Goal: Complete application form

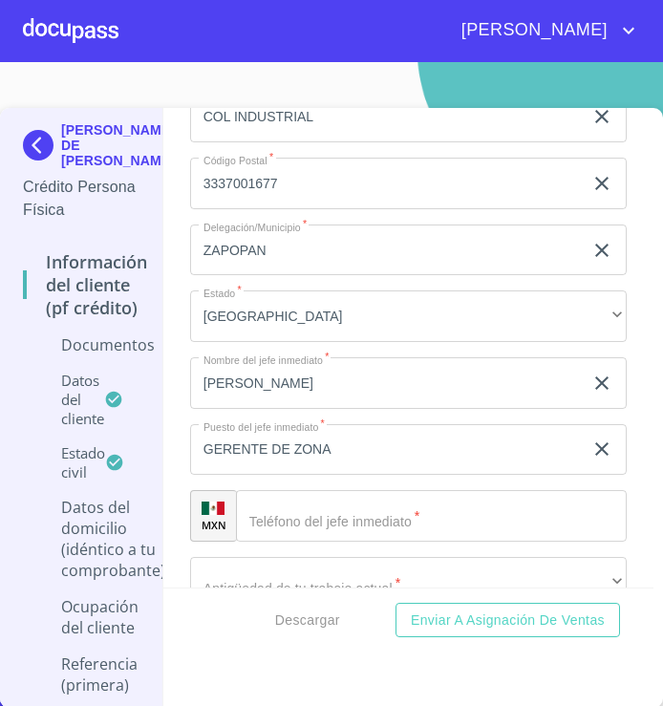
scroll to position [6662, 0]
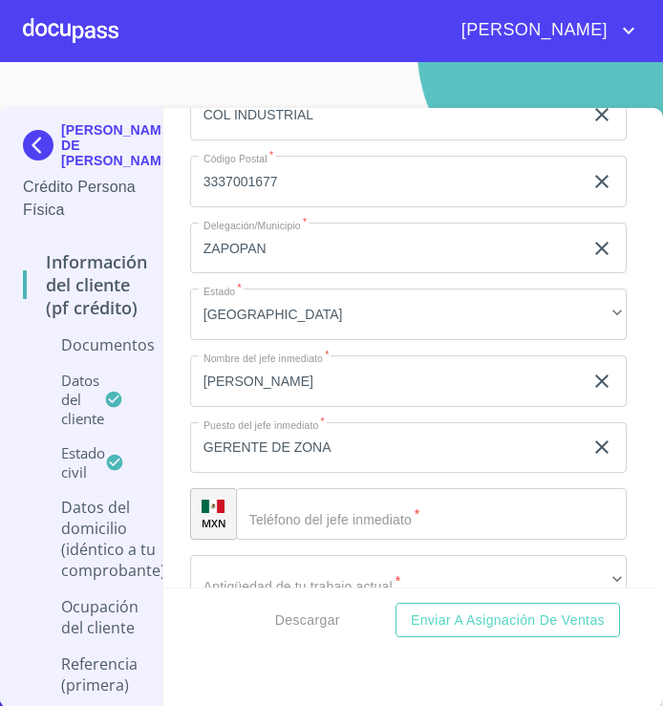
click at [51, 148] on img at bounding box center [42, 145] width 38 height 31
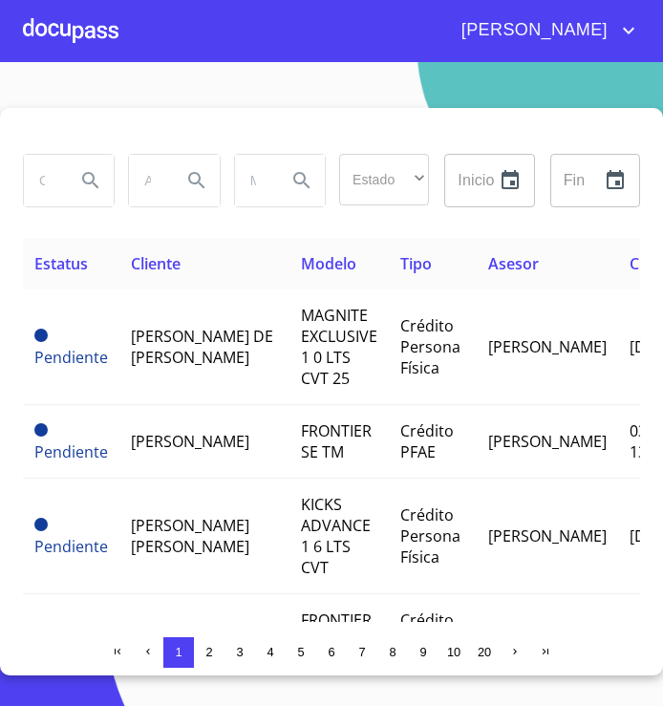
click at [62, 187] on div at bounding box center [69, 181] width 90 height 52
type input "[PERSON_NAME]"
click at [87, 179] on icon "Search" at bounding box center [90, 180] width 23 height 23
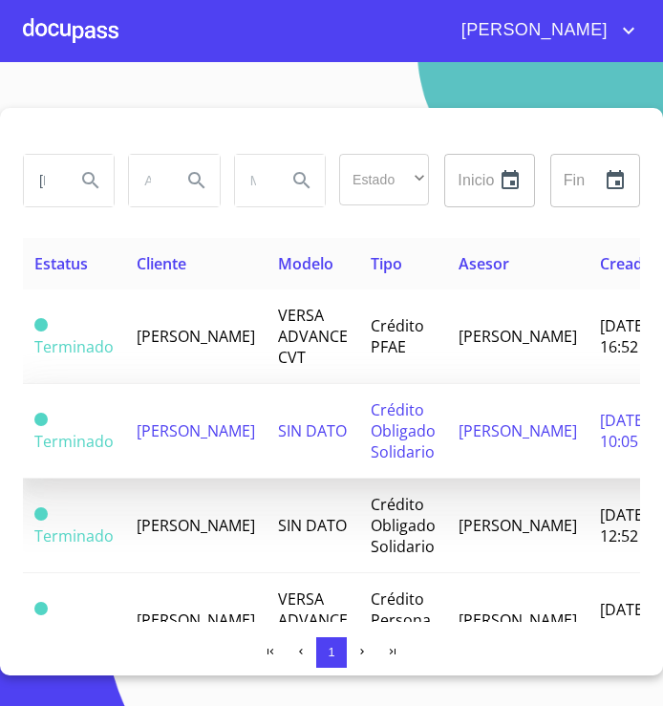
click at [414, 448] on td "Crédito Obligado Solidario" at bounding box center [403, 431] width 88 height 95
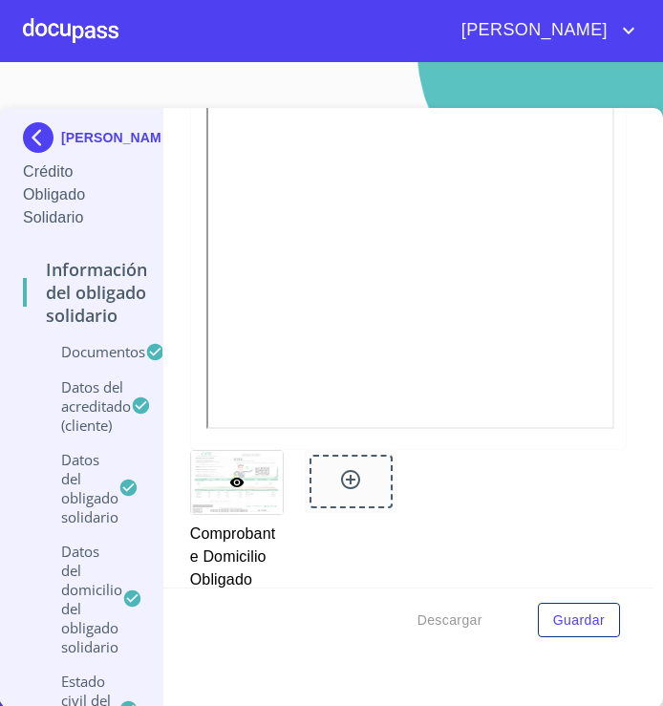
click at [38, 140] on img at bounding box center [42, 137] width 38 height 31
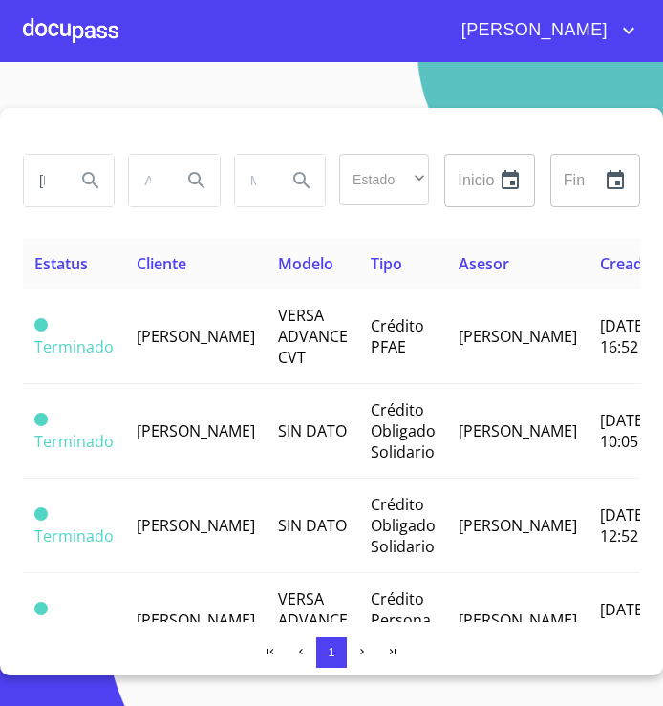
click at [58, 208] on div "[PERSON_NAME]" at bounding box center [67, 180] width 105 height 69
click at [58, 196] on input "[PERSON_NAME]" at bounding box center [42, 181] width 36 height 52
click at [52, 167] on input "[PERSON_NAME]" at bounding box center [42, 181] width 36 height 52
type input "d"
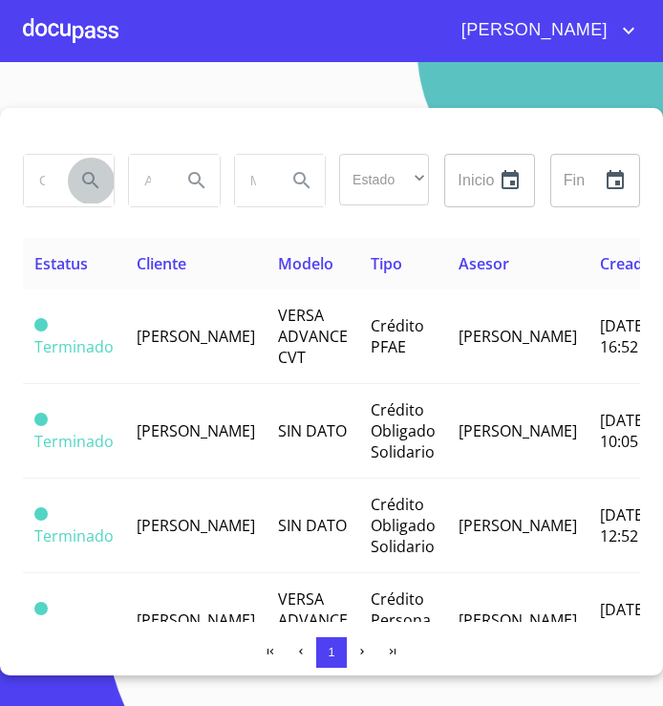
click at [89, 179] on icon "Search" at bounding box center [90, 180] width 23 height 23
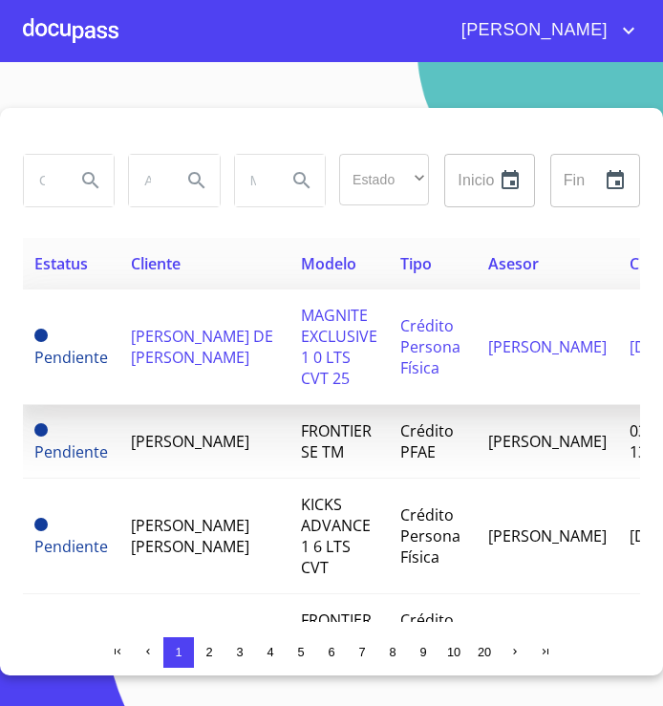
click at [173, 326] on span "[PERSON_NAME] DE [PERSON_NAME]" at bounding box center [202, 347] width 142 height 42
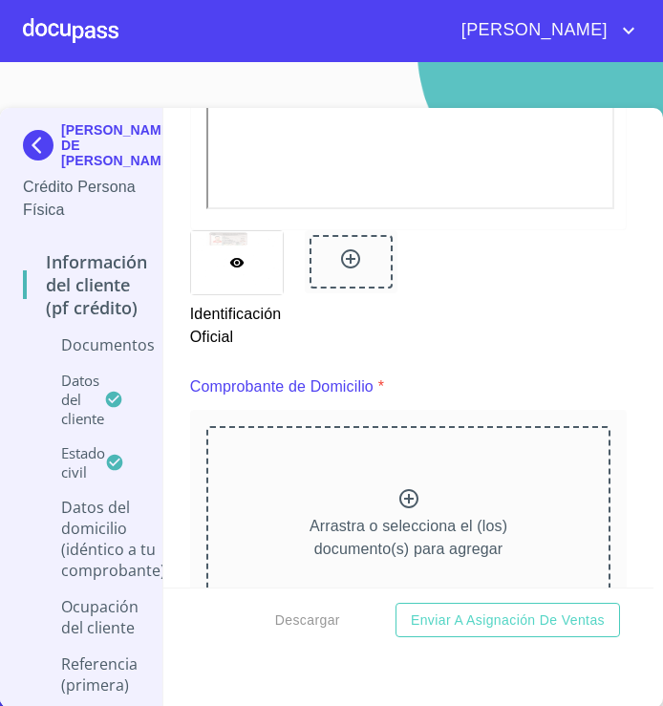
scroll to position [756, 0]
